Goal: Task Accomplishment & Management: Manage account settings

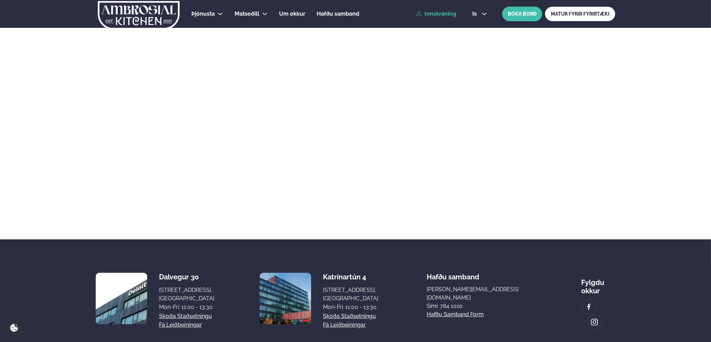
click at [432, 16] on link "Innskráning" at bounding box center [436, 14] width 40 height 6
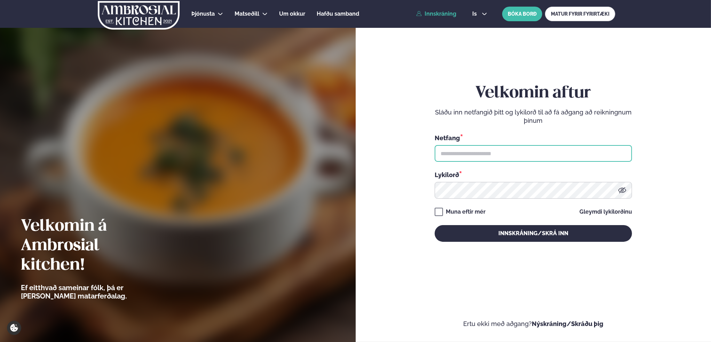
type input "**********"
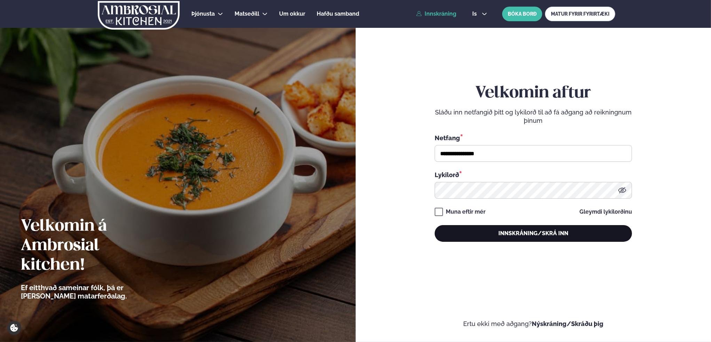
click at [518, 238] on button "Innskráning/Skrá inn" at bounding box center [533, 233] width 197 height 17
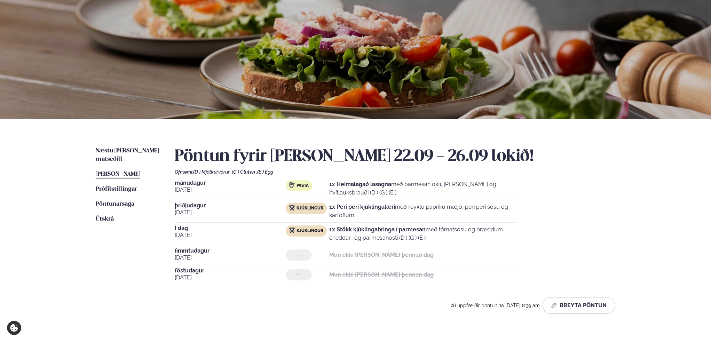
scroll to position [70, 0]
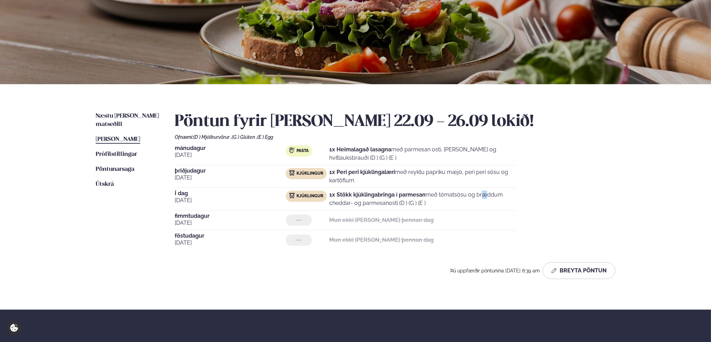
click at [450, 194] on p "1x Stökk kjúklingabringa í parmesan með tómatsósu og bræddum cheddar- og parmes…" at bounding box center [422, 199] width 187 height 17
click at [130, 136] on span "[PERSON_NAME]" at bounding box center [118, 139] width 45 height 6
click at [131, 136] on span "[PERSON_NAME]" at bounding box center [118, 139] width 45 height 6
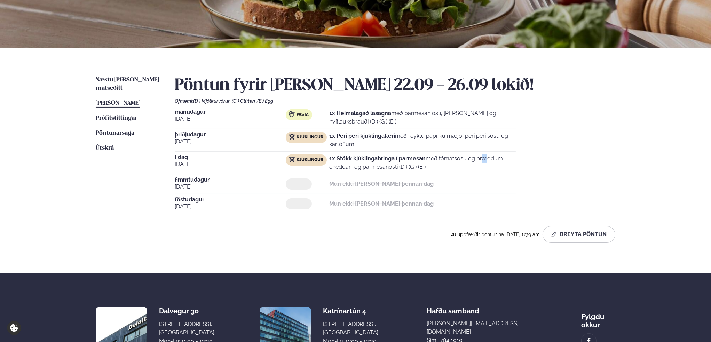
scroll to position [104, 0]
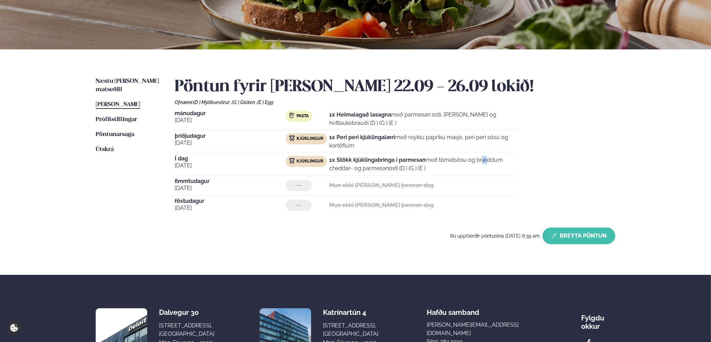
click at [577, 235] on button "Breyta Pöntun" at bounding box center [579, 236] width 73 height 17
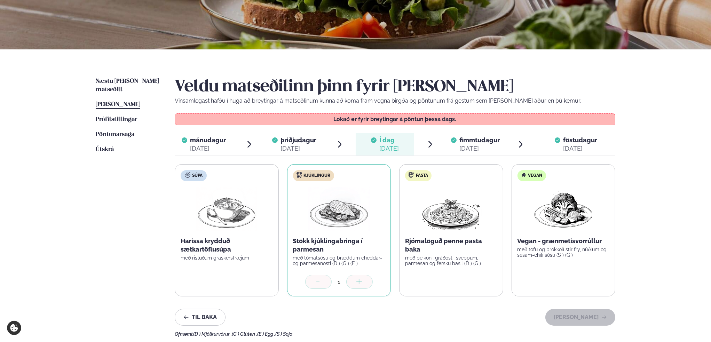
click at [474, 147] on div "[DATE]" at bounding box center [480, 149] width 40 height 8
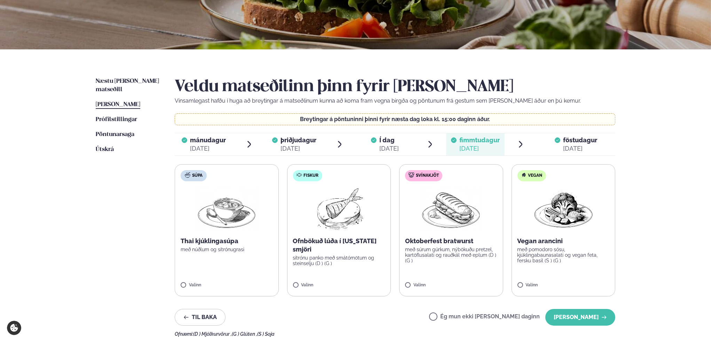
click at [579, 140] on span "föstudagur" at bounding box center [580, 139] width 34 height 7
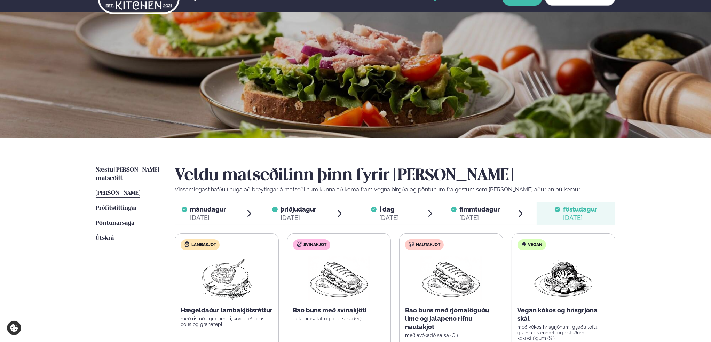
scroll to position [0, 0]
